Goal: Task Accomplishment & Management: Manage account settings

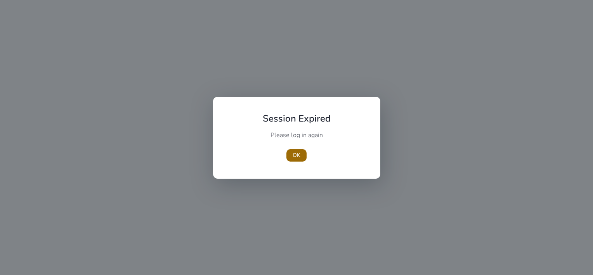
click at [293, 156] on span "OK" at bounding box center [296, 155] width 8 height 8
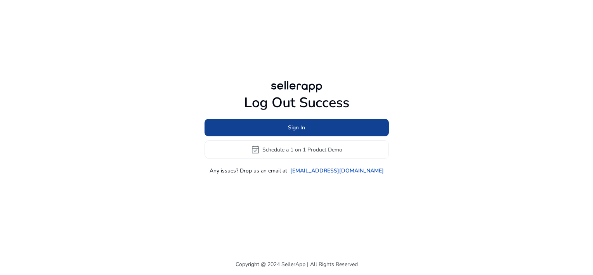
click at [322, 128] on span at bounding box center [296, 127] width 184 height 19
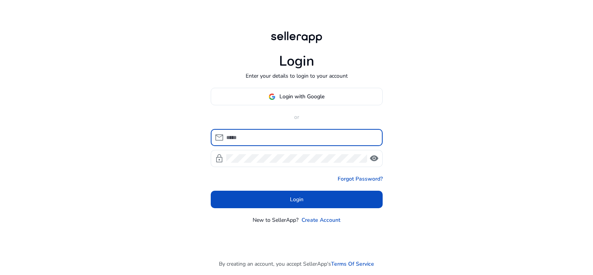
type input "**********"
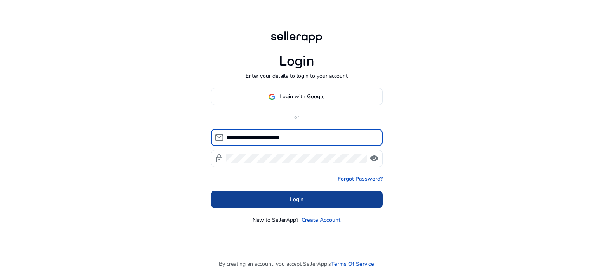
click at [313, 199] on span at bounding box center [297, 199] width 172 height 19
